Goal: Task Accomplishment & Management: Use online tool/utility

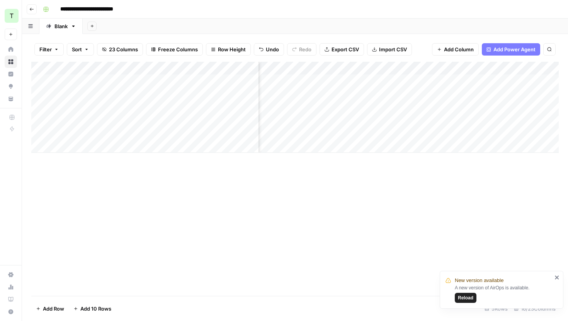
scroll to position [0, 731]
click at [486, 93] on div "Add Column" at bounding box center [294, 107] width 527 height 91
click at [423, 92] on div "Add Column" at bounding box center [294, 107] width 527 height 91
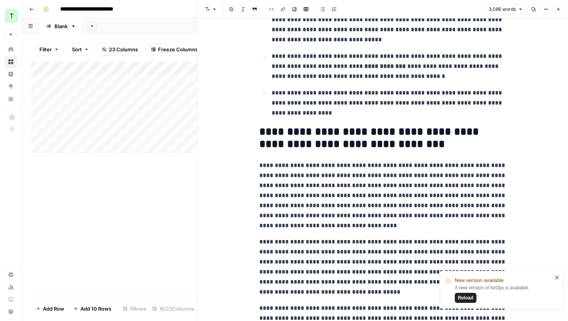
scroll to position [424, 0]
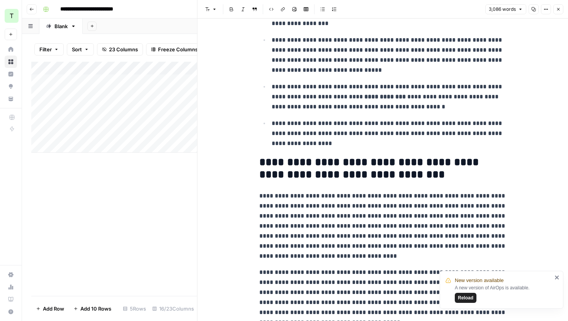
click at [442, 136] on p "**********" at bounding box center [389, 134] width 235 height 30
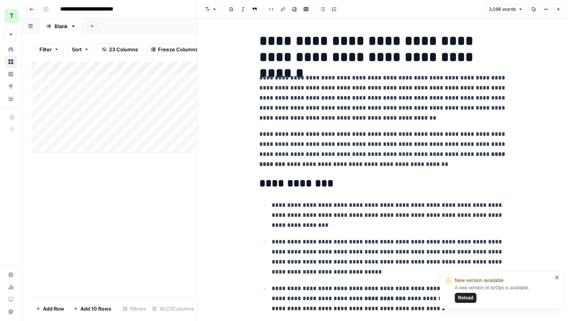
scroll to position [202, 0]
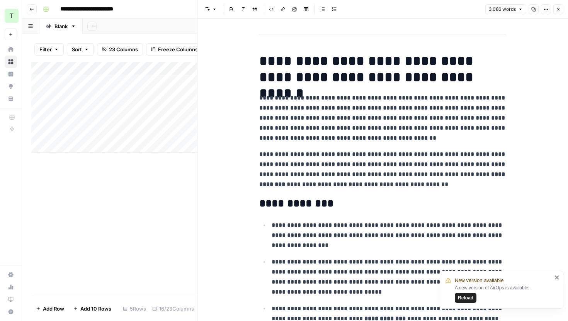
click at [394, 209] on h2 "**********" at bounding box center [382, 204] width 247 height 12
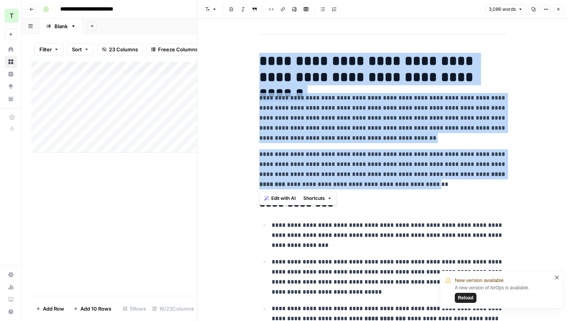
drag, startPoint x: 434, startPoint y: 185, endPoint x: 255, endPoint y: 67, distance: 214.3
click at [285, 104] on p "**********" at bounding box center [382, 118] width 247 height 50
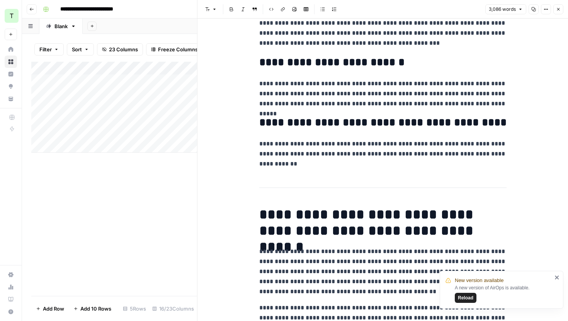
scroll to position [0, 0]
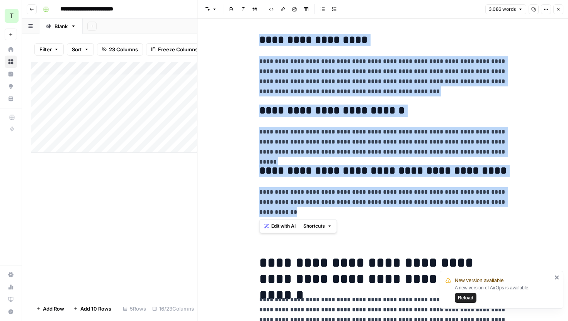
drag, startPoint x: 334, startPoint y: 216, endPoint x: 254, endPoint y: 40, distance: 192.9
copy div "**********"
click at [546, 9] on icon "button" at bounding box center [545, 9] width 5 height 5
click at [187, 168] on div "Add Column" at bounding box center [114, 179] width 166 height 234
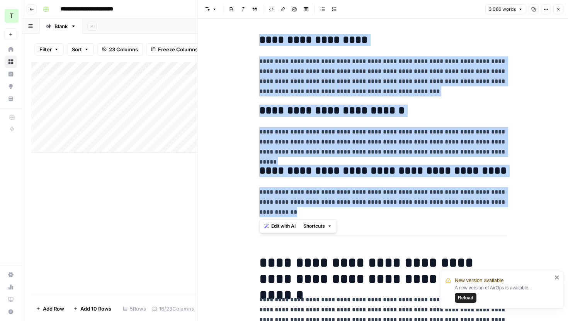
click at [558, 12] on button "Close" at bounding box center [558, 9] width 10 height 10
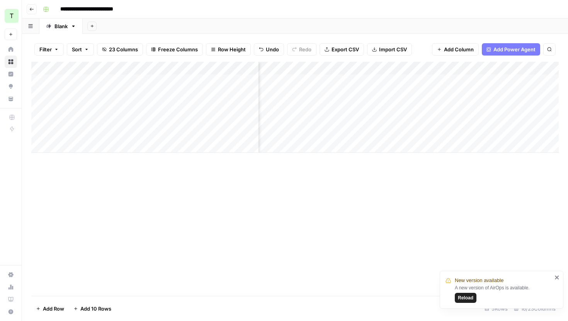
click at [423, 94] on div "Add Column" at bounding box center [294, 107] width 527 height 91
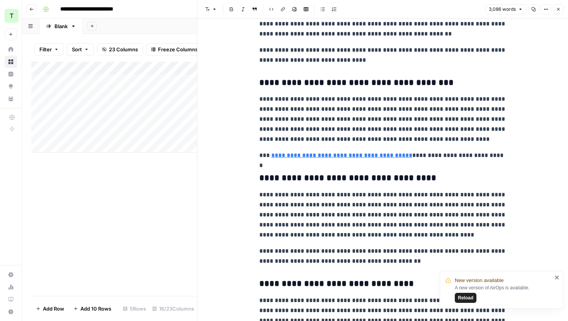
scroll to position [2925, 0]
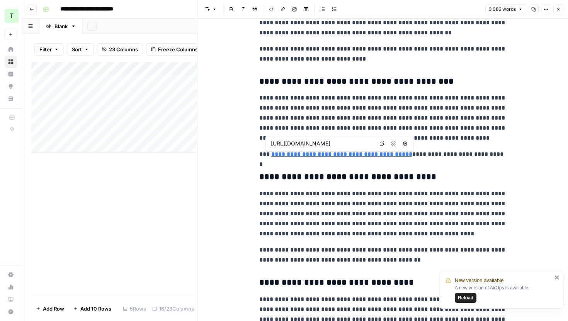
click at [351, 145] on input "https://www.teamed.global/blog/why-overstretching-hr-teams-needs-to-stop-in-2025" at bounding box center [322, 144] width 103 height 8
click at [381, 143] on body "**********" at bounding box center [284, 160] width 568 height 321
click at [383, 143] on icon at bounding box center [382, 144] width 4 height 4
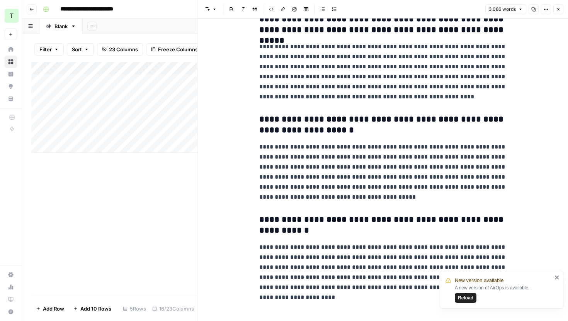
scroll to position [4183, 0]
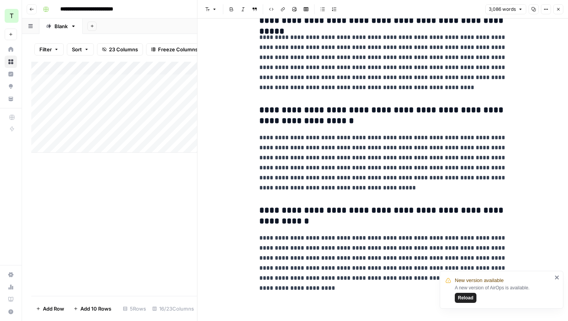
click at [174, 166] on div "Add Column" at bounding box center [114, 179] width 166 height 234
click at [561, 11] on button "Close" at bounding box center [558, 9] width 10 height 10
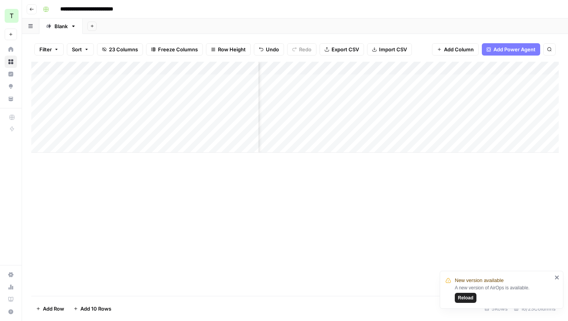
click at [345, 69] on div "Add Column" at bounding box center [294, 107] width 527 height 91
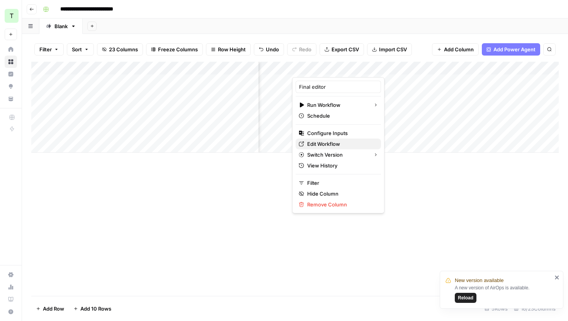
click at [334, 145] on span "Edit Workflow" at bounding box center [341, 144] width 68 height 8
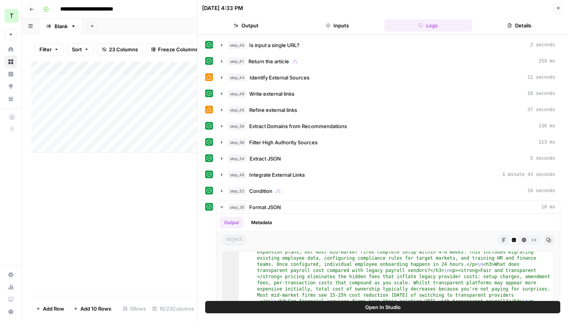
scroll to position [1350, 0]
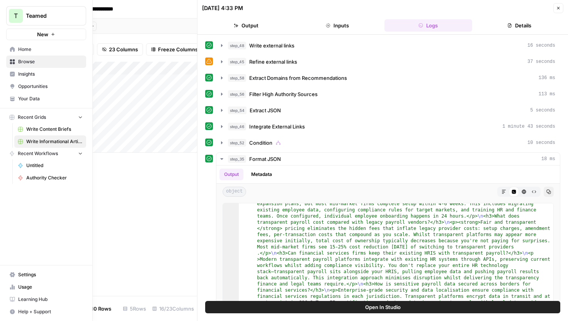
click at [17, 73] on link "Insights" at bounding box center [46, 74] width 80 height 12
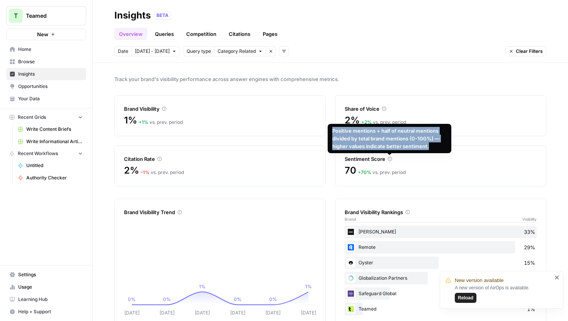
drag, startPoint x: 430, startPoint y: 147, endPoint x: 330, endPoint y: 129, distance: 101.3
click at [330, 129] on div "Positive mentions + half of neutral mentions divided by total brand mentions (0…" at bounding box center [390, 138] width 124 height 29
copy div "Positive mentions + half of neutral mentions divided by total brand mentions (0…"
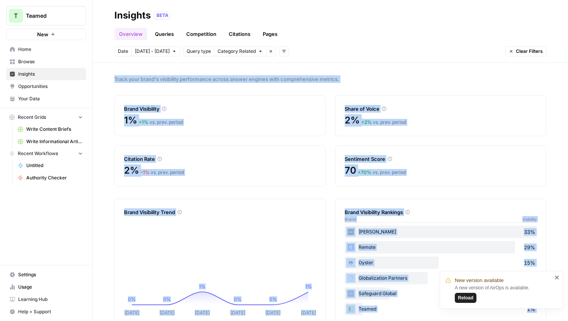
drag, startPoint x: 403, startPoint y: 96, endPoint x: 338, endPoint y: 63, distance: 73.1
click at [339, 64] on body "New version available A new version of AirOps is available. Reload T Teamed New…" at bounding box center [284, 160] width 568 height 321
click at [358, 84] on div "Track your brand's visibility performance across answer engines with comprehens…" at bounding box center [330, 192] width 475 height 258
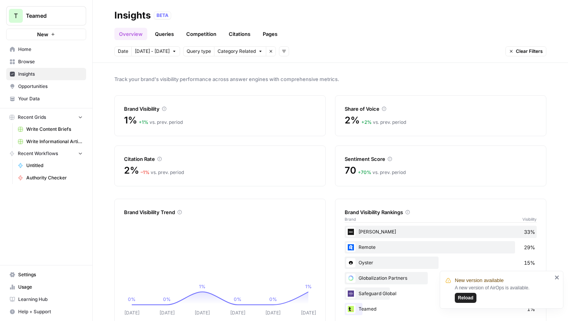
drag, startPoint x: 405, startPoint y: 95, endPoint x: 384, endPoint y: 95, distance: 21.6
click at [384, 94] on div "Track your brand's visibility performance across answer engines with comprehens…" at bounding box center [330, 192] width 475 height 258
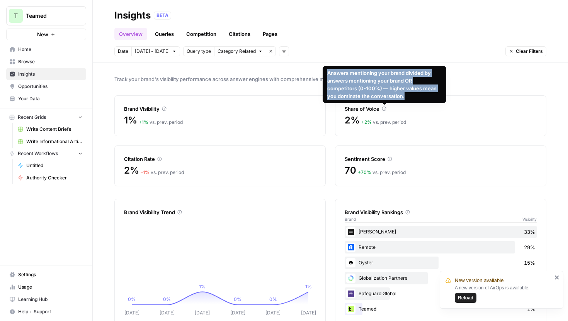
drag, startPoint x: 403, startPoint y: 95, endPoint x: 330, endPoint y: 68, distance: 78.1
click at [330, 68] on div "Answers mentioning your brand divided by answers mentioning your brand OR compe…" at bounding box center [384, 84] width 124 height 37
copy div "Answers mentioning your brand divided by answers mentioning your brand OR compe…"
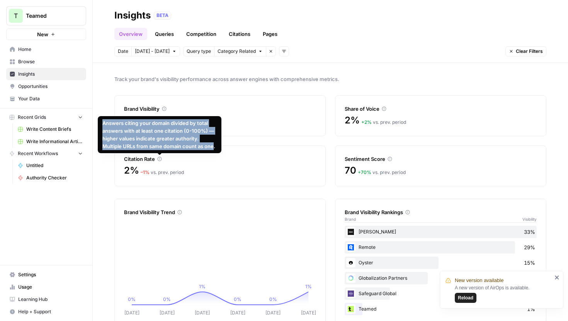
drag, startPoint x: 214, startPoint y: 146, endPoint x: 103, endPoint y: 126, distance: 113.0
click at [103, 126] on div "Answers citing your domain divided by total answers with at least one citation …" at bounding box center [159, 134] width 114 height 31
copy div "Answers citing your domain divided by total answers with at least one citation …"
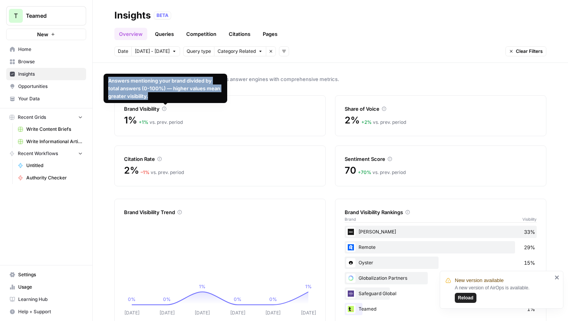
drag, startPoint x: 166, startPoint y: 97, endPoint x: 108, endPoint y: 81, distance: 60.1
click at [108, 81] on div "Answers mentioning your brand divided by total answers (0-100%) — higher values…" at bounding box center [165, 88] width 114 height 23
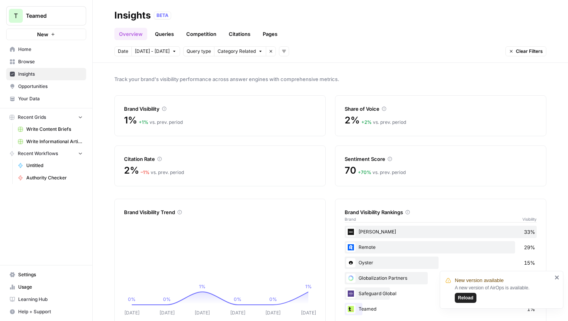
copy div "Answers mentioning your brand divided by total answers (0-100%) — higher values…"
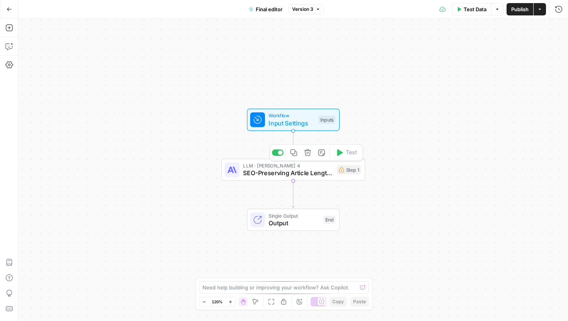
click at [295, 174] on span "SEO-Preserving Article Length Optimizer" at bounding box center [288, 172] width 90 height 9
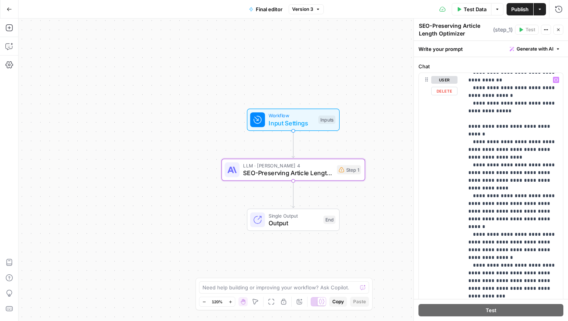
scroll to position [1237, 0]
click at [559, 248] on div "**********" at bounding box center [512, 230] width 99 height 315
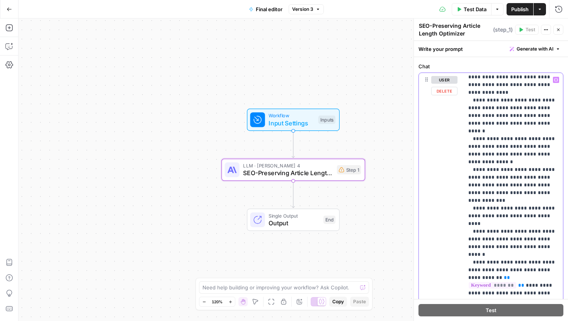
scroll to position [1337, 0]
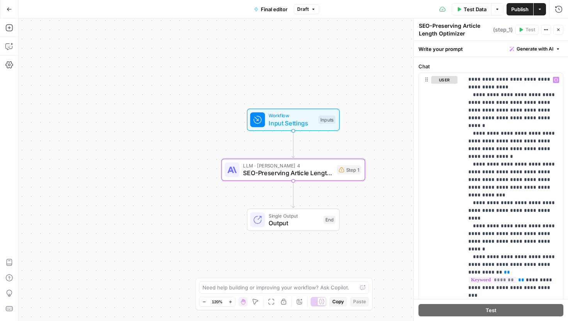
click at [518, 10] on span "Publish" at bounding box center [519, 9] width 17 height 8
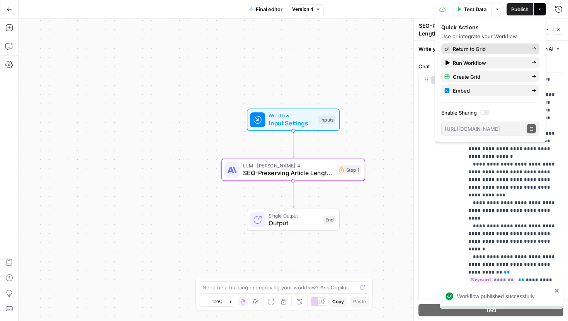
click at [496, 47] on span "Return to Grid" at bounding box center [489, 49] width 73 height 8
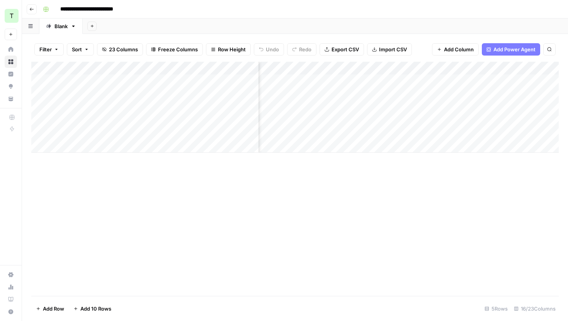
scroll to position [0, 674]
click at [410, 93] on div "Add Column" at bounding box center [294, 107] width 527 height 91
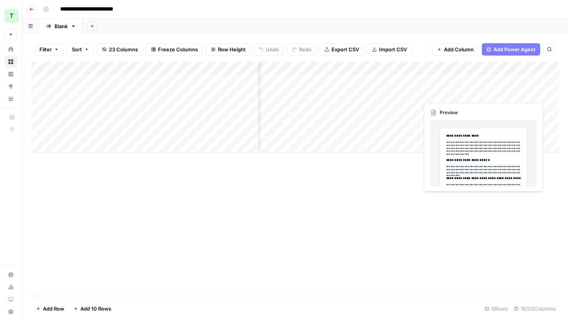
click at [480, 94] on div "Add Column" at bounding box center [294, 107] width 527 height 91
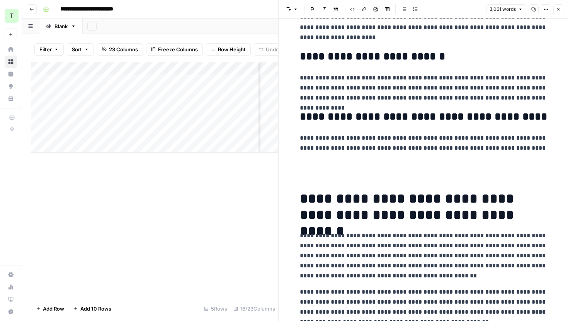
scroll to position [42, 0]
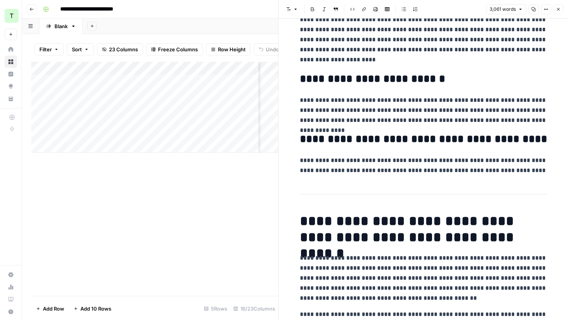
click at [560, 10] on icon "button" at bounding box center [558, 9] width 5 height 5
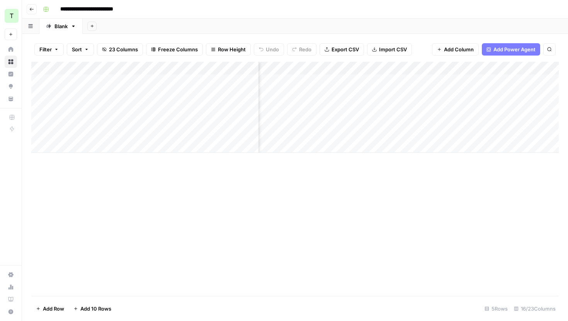
click at [401, 67] on div "Add Column" at bounding box center [294, 107] width 527 height 91
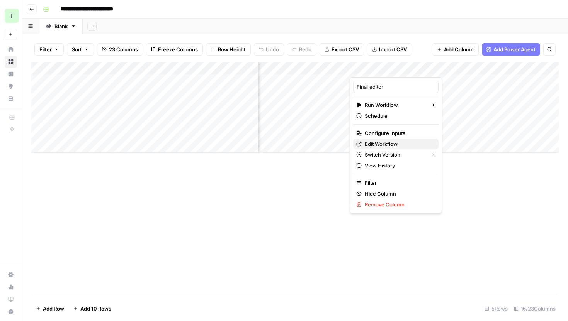
click at [383, 143] on span "Edit Workflow" at bounding box center [399, 144] width 68 height 8
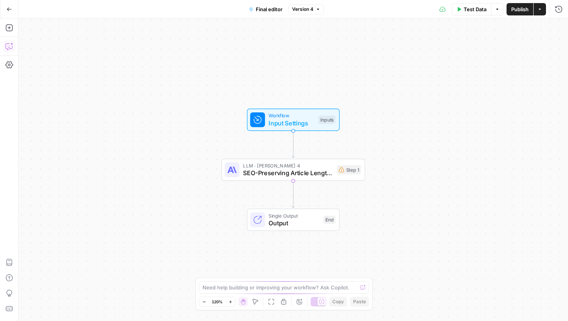
click at [10, 50] on icon "button" at bounding box center [9, 46] width 8 height 8
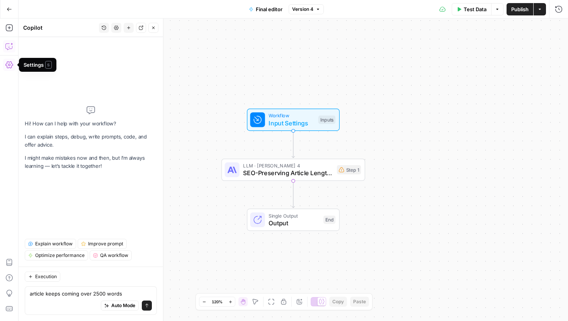
type textarea "article keeps coming over 2500 words"
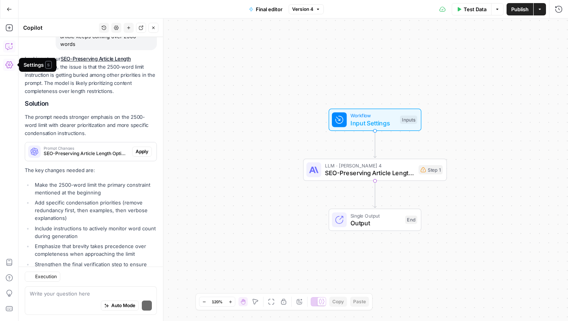
scroll to position [91, 0]
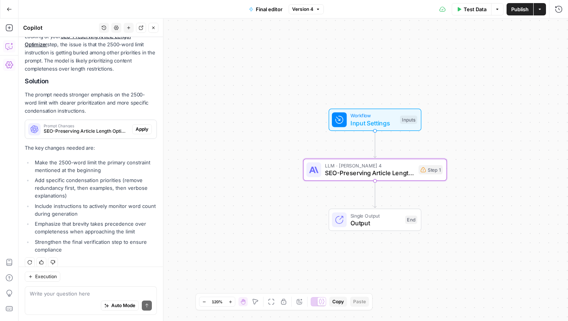
click at [139, 126] on span "Apply" at bounding box center [142, 129] width 13 height 7
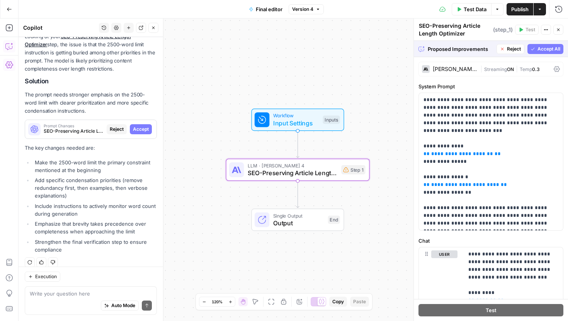
click at [139, 126] on span "Accept" at bounding box center [141, 129] width 16 height 7
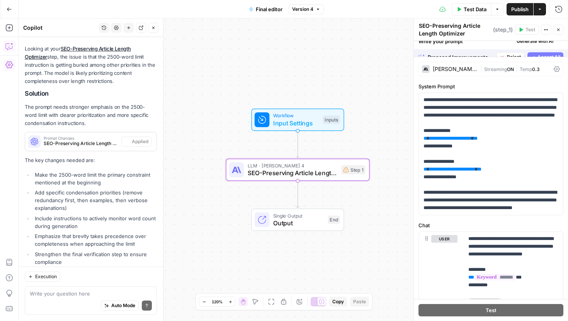
scroll to position [104, 0]
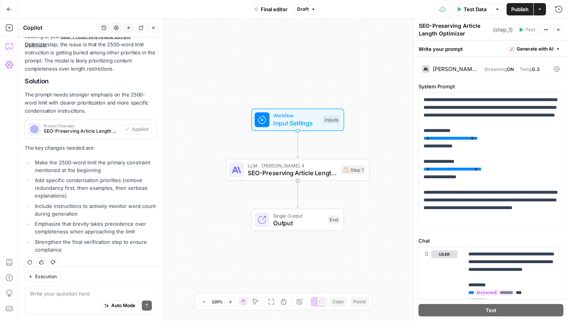
click at [527, 8] on span "Publish" at bounding box center [519, 9] width 17 height 8
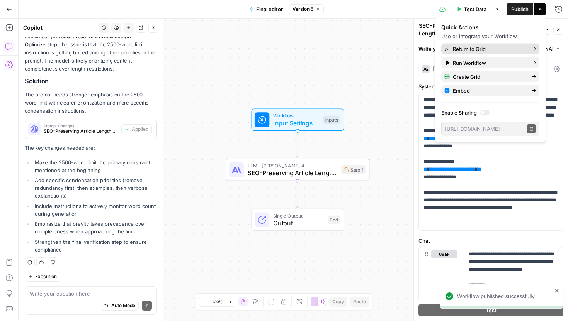
click at [514, 49] on span "Return to Grid" at bounding box center [489, 49] width 73 height 8
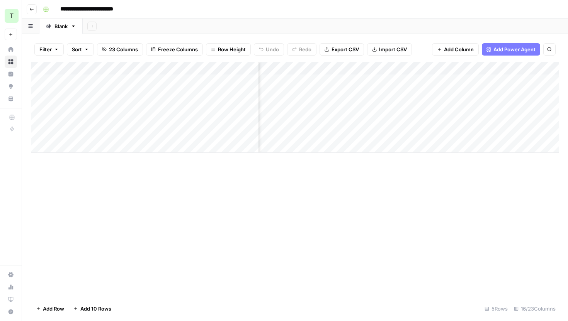
scroll to position [0, 646]
click at [438, 95] on div "Add Column" at bounding box center [294, 107] width 527 height 91
click at [509, 92] on div "Add Column" at bounding box center [294, 107] width 527 height 91
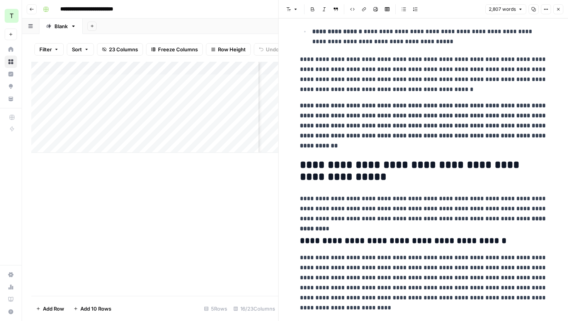
scroll to position [1380, 0]
